Goal: Task Accomplishment & Management: Manage account settings

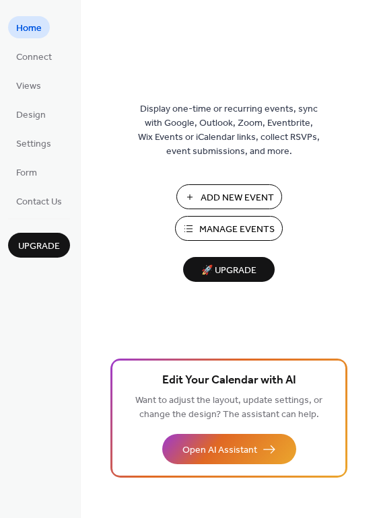
click at [226, 230] on span "Manage Events" at bounding box center [236, 230] width 75 height 14
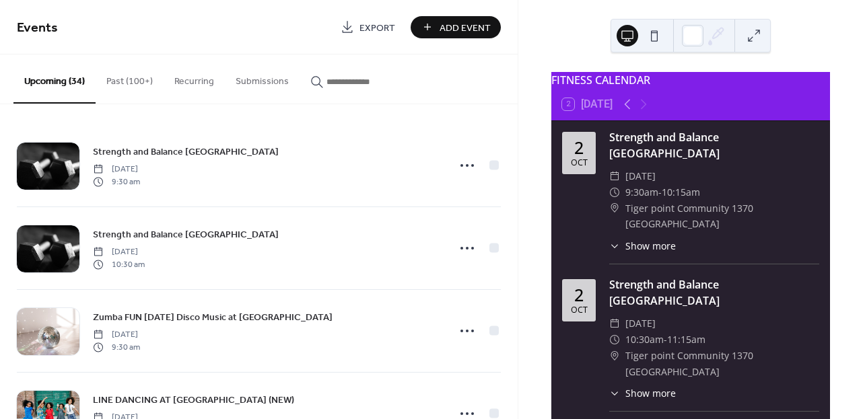
drag, startPoint x: 857, startPoint y: 22, endPoint x: 855, endPoint y: 42, distance: 19.6
click at [856, 49] on div "FITNESS CALENDAR 2 [DATE] [DATE] Strength and Balance [GEOGRAPHIC_DATA] ​ [DATE…" at bounding box center [690, 209] width 345 height 419
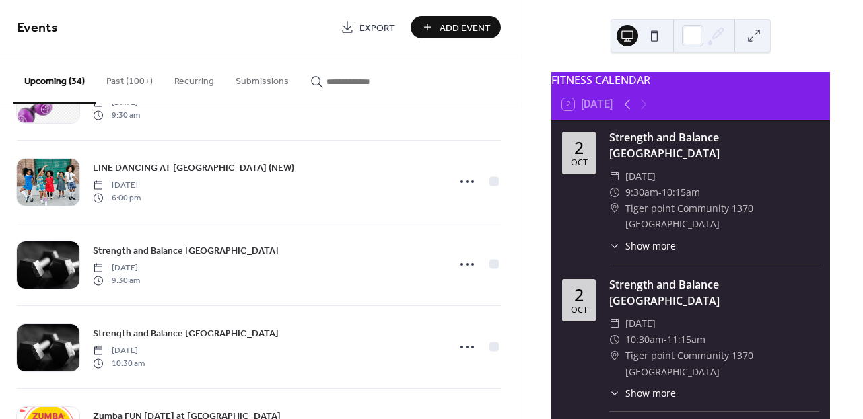
scroll to position [636, 0]
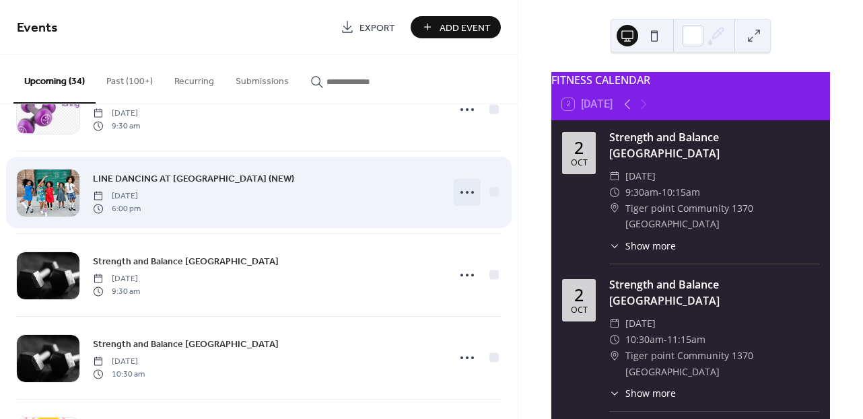
click at [466, 193] on icon at bounding box center [468, 193] width 22 height 22
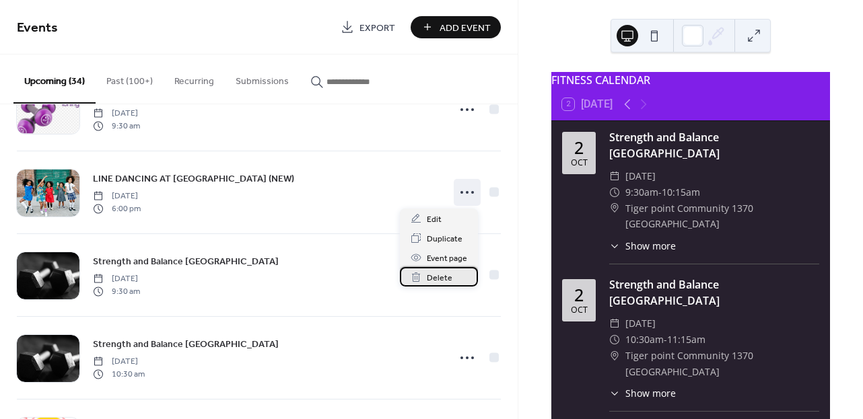
click at [432, 277] on span "Delete" at bounding box center [440, 278] width 26 height 14
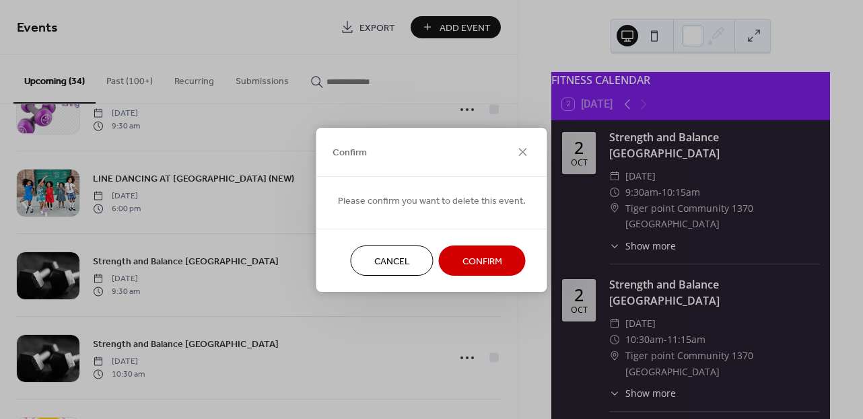
click at [485, 262] on span "Confirm" at bounding box center [483, 262] width 40 height 14
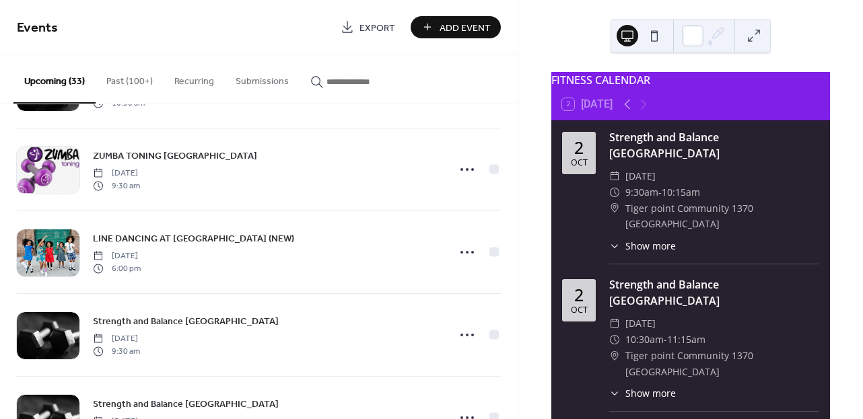
scroll to position [1710, 0]
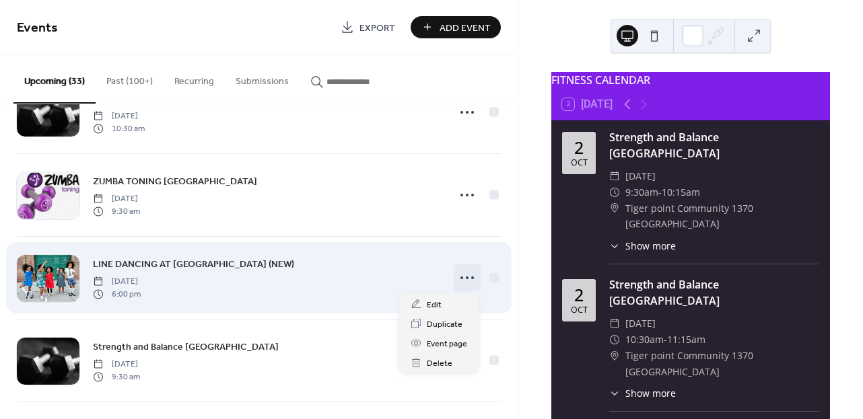
click at [461, 274] on icon at bounding box center [468, 278] width 22 height 22
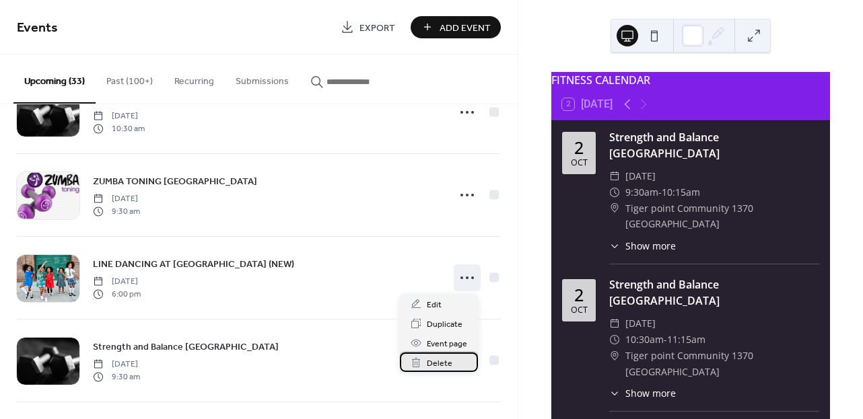
click at [429, 361] on span "Delete" at bounding box center [440, 364] width 26 height 14
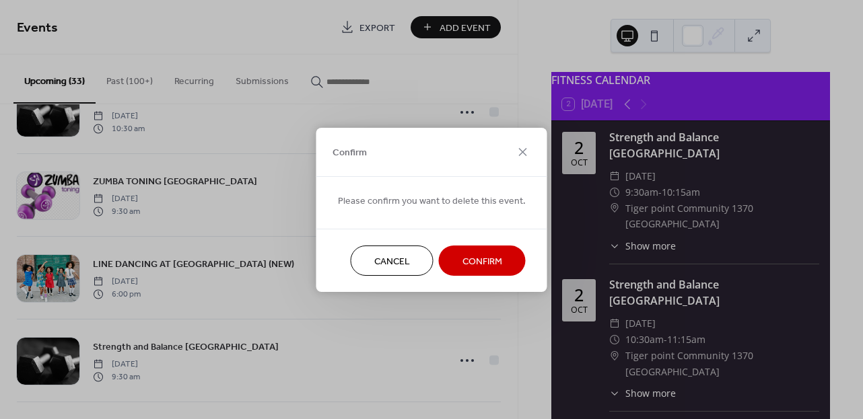
click at [468, 262] on span "Confirm" at bounding box center [483, 262] width 40 height 14
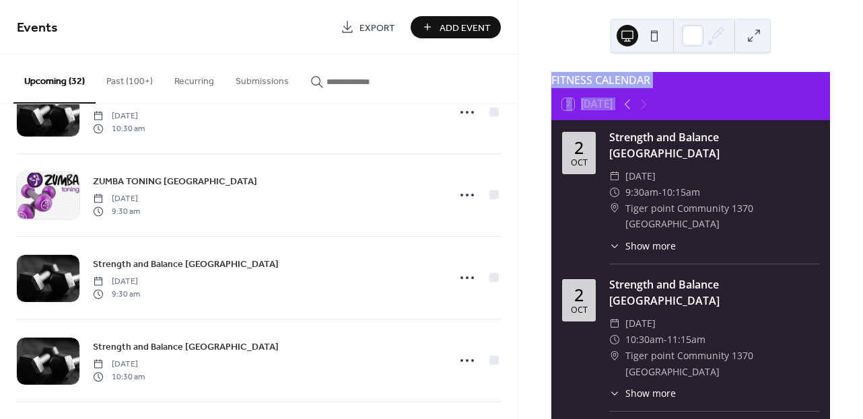
drag, startPoint x: 858, startPoint y: 100, endPoint x: 827, endPoint y: -44, distance: 146.7
click at [827, 0] on html "Events Export Add Event Upcoming (32) Past (100+) Recurring Submissions Strengt…" at bounding box center [431, 209] width 863 height 419
click at [830, 11] on div "FITNESS CALENDAR 2 [DATE] [DATE] Strength and Balance [GEOGRAPHIC_DATA] ​ [DATE…" at bounding box center [690, 209] width 345 height 419
